Goal: Navigation & Orientation: Find specific page/section

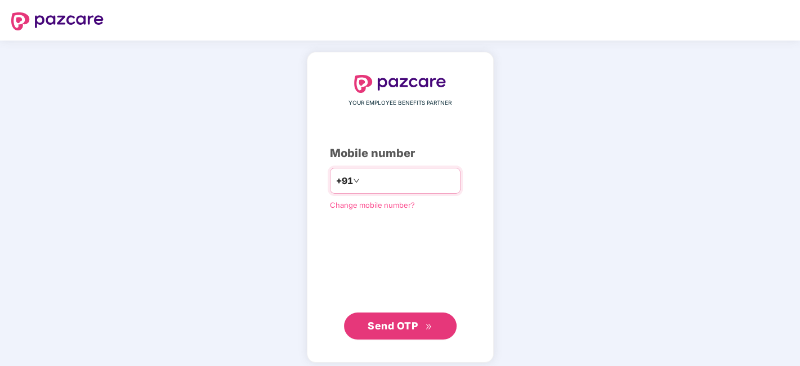
click at [375, 184] on input "number" at bounding box center [408, 181] width 92 height 18
type input "**********"
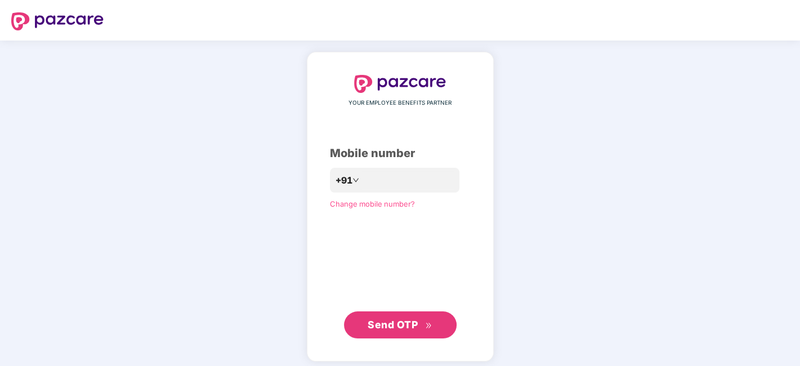
click at [392, 326] on span "Send OTP" at bounding box center [392, 324] width 50 height 12
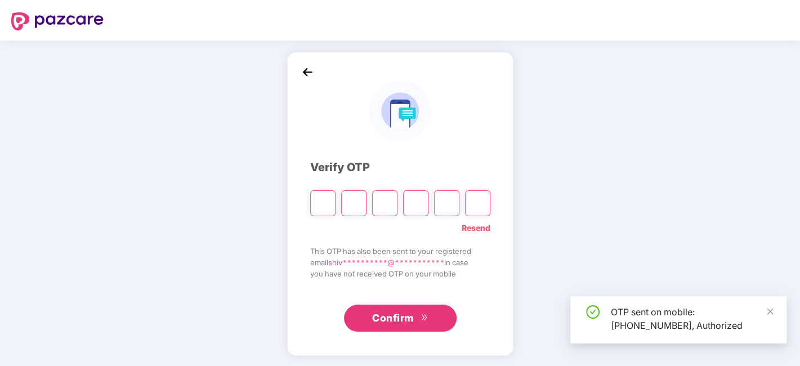
click at [328, 203] on input "Please enter verification code. Digit 1" at bounding box center [322, 203] width 25 height 26
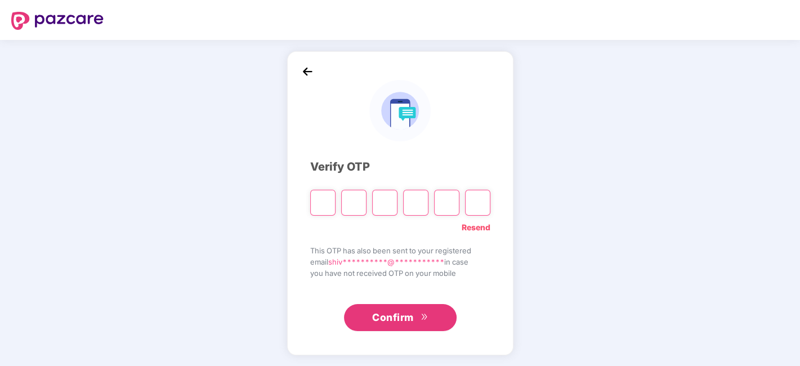
type input "*"
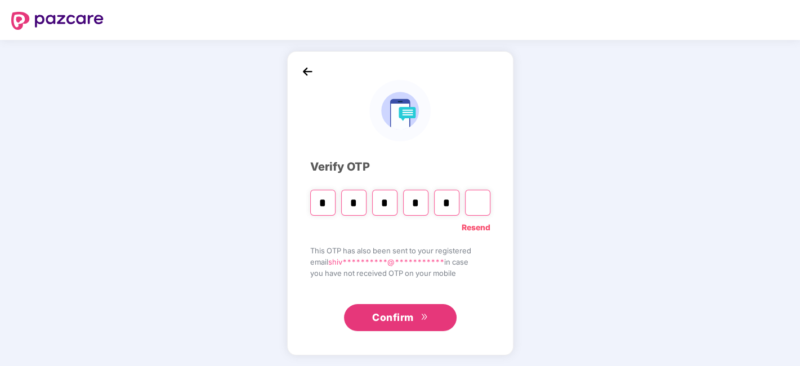
type input "*"
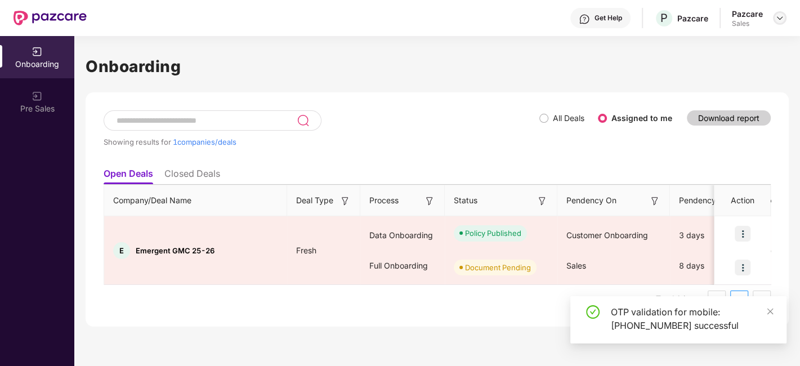
click at [776, 20] on img at bounding box center [779, 18] width 9 height 9
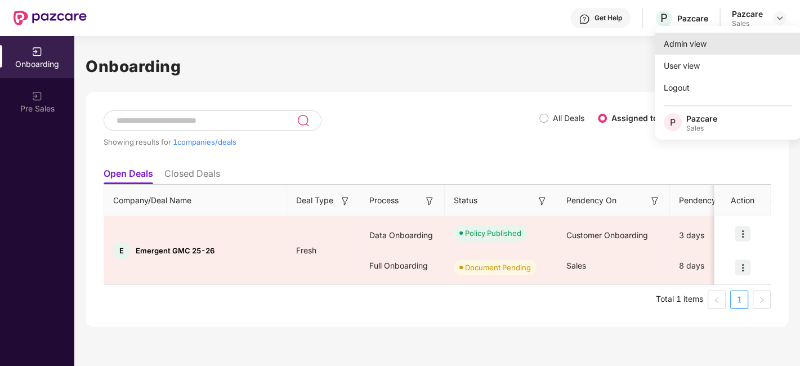
click at [699, 47] on div "Admin view" at bounding box center [727, 44] width 146 height 22
